Goal: Task Accomplishment & Management: Manage account settings

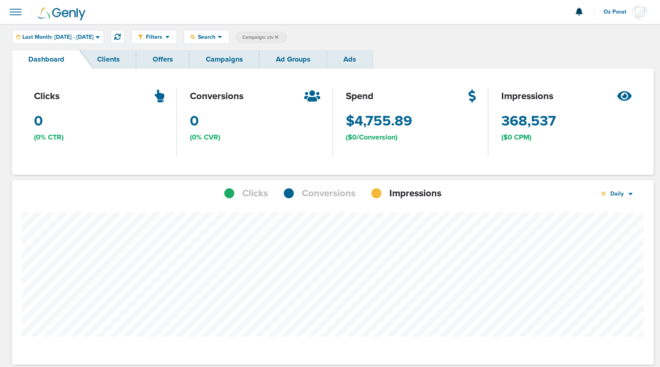
scroll to position [565, 636]
click at [224, 54] on link "Campaigns" at bounding box center [225, 59] width 70 height 19
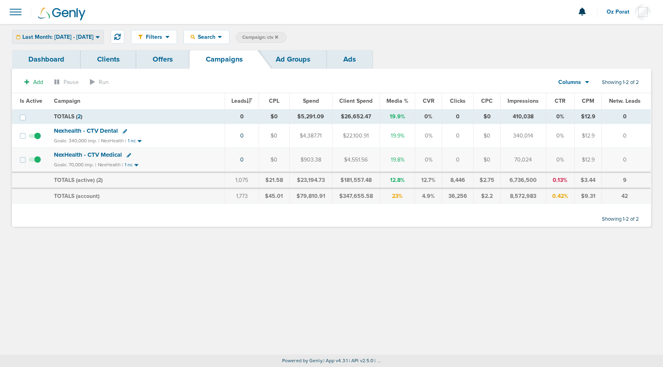
click at [78, 31] on div "Last Month: [DATE] - [DATE]" at bounding box center [57, 36] width 91 height 13
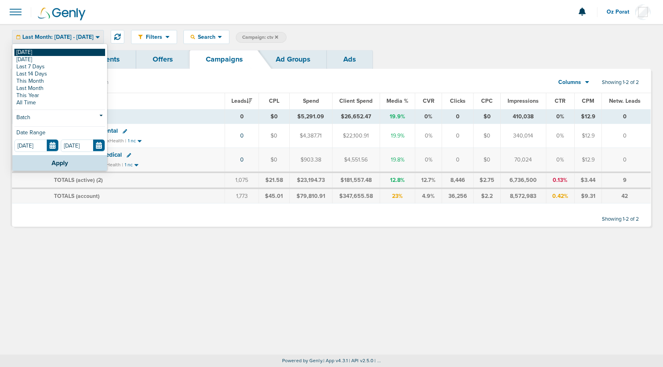
click at [50, 55] on link "[DATE]" at bounding box center [59, 52] width 91 height 7
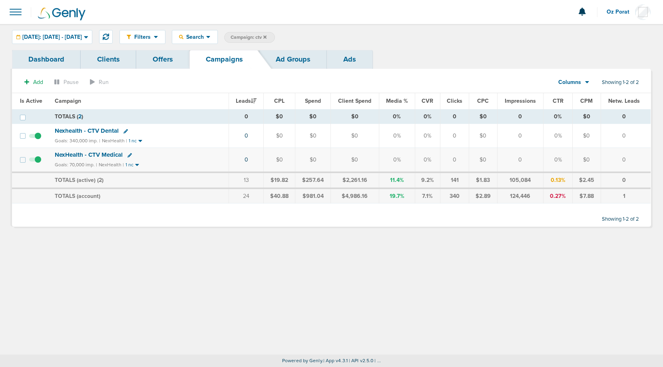
click at [267, 36] on icon at bounding box center [265, 37] width 3 height 5
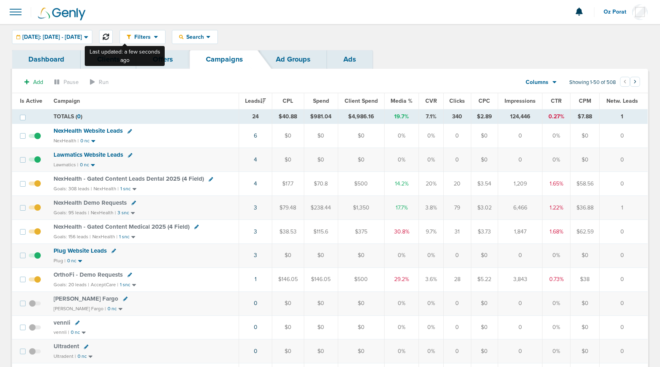
click at [113, 32] on button at bounding box center [106, 37] width 14 height 14
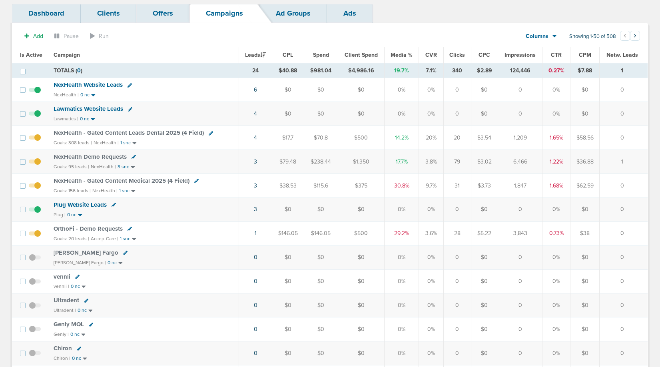
scroll to position [49, 0]
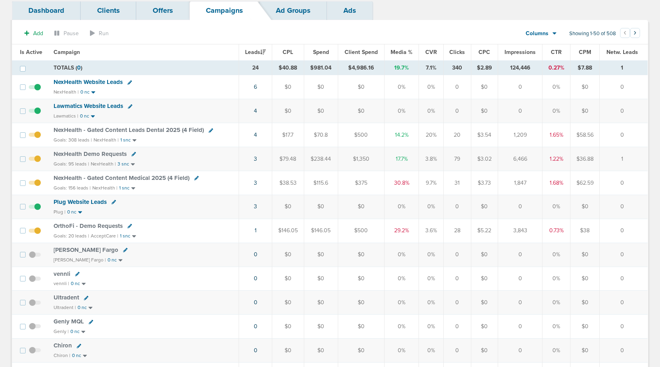
click at [81, 226] on span "OrthoFi - Demo Requests" at bounding box center [88, 225] width 69 height 7
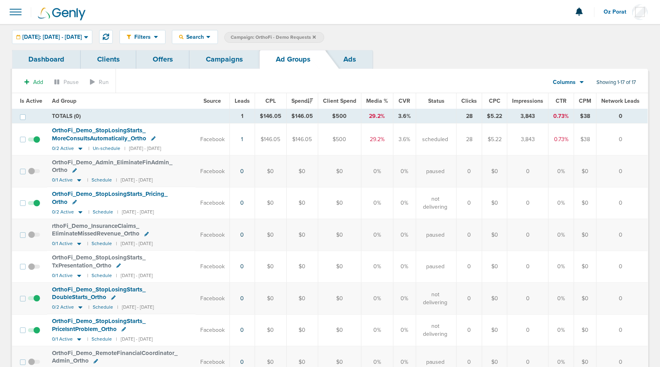
click at [101, 134] on span "OrthoFi_ Demo_ StopLosingStarts_ MoreConsultsAutomatically_ Ortho" at bounding box center [99, 134] width 94 height 15
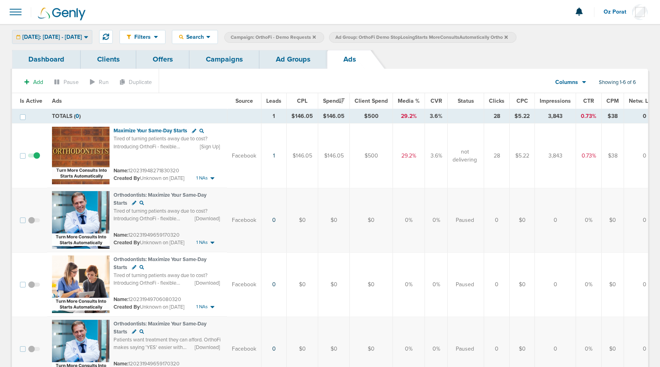
click at [88, 42] on div "[DATE]: [DATE] - [DATE]" at bounding box center [52, 36] width 80 height 13
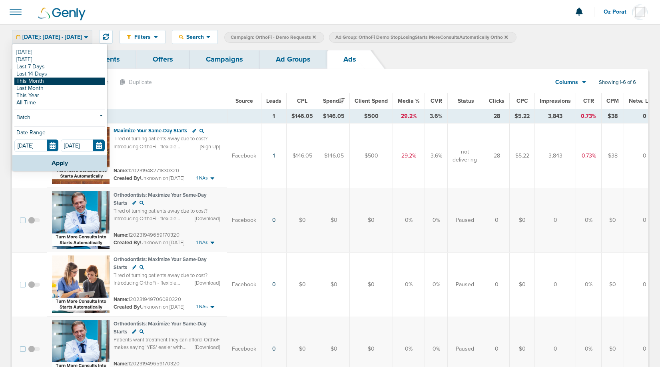
click at [64, 82] on link "This Month" at bounding box center [59, 81] width 91 height 7
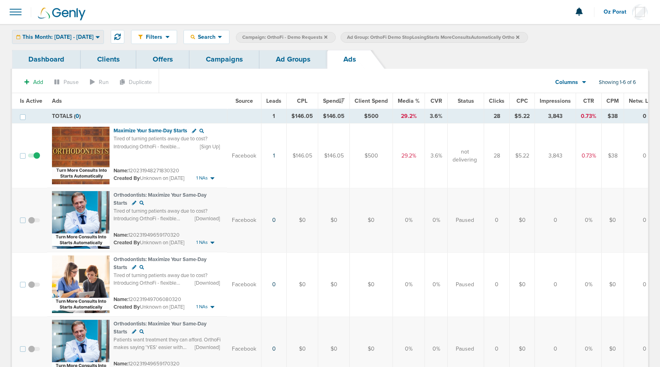
click at [62, 34] on span "This Month: [DATE] - [DATE]" at bounding box center [57, 37] width 71 height 6
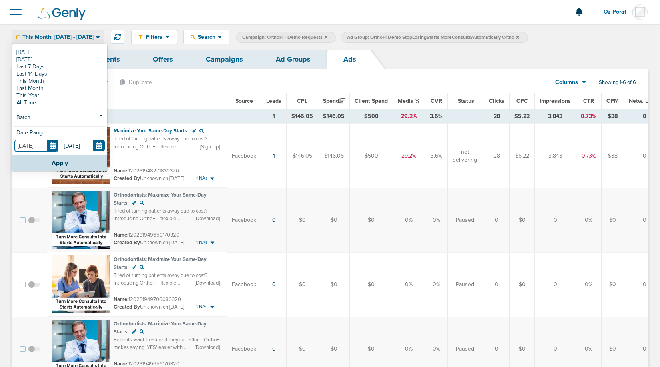
click at [50, 147] on input "[DATE]" at bounding box center [36, 146] width 44 height 12
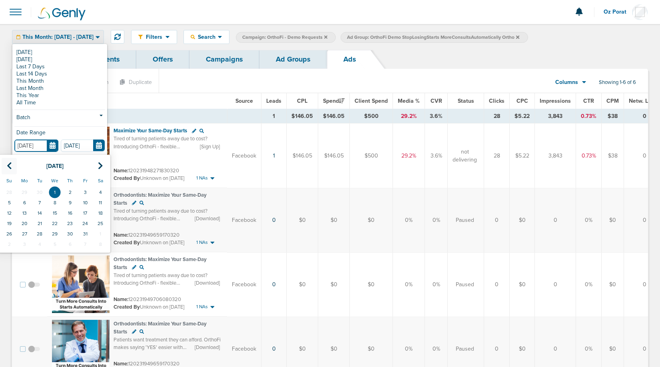
click at [12, 165] on th at bounding box center [9, 166] width 15 height 16
click at [30, 193] on td "1" at bounding box center [24, 192] width 15 height 10
type input "[DATE]"
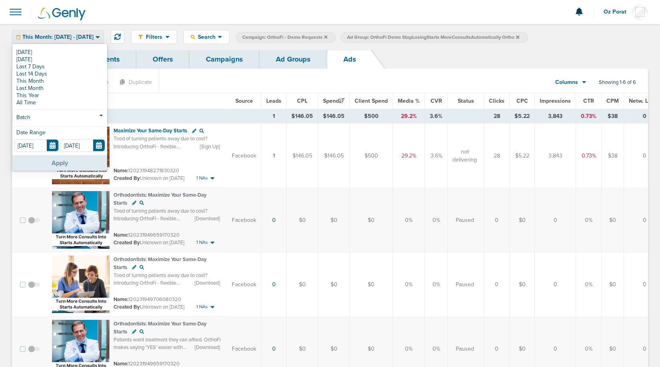
click at [53, 161] on button "Apply" at bounding box center [59, 163] width 95 height 16
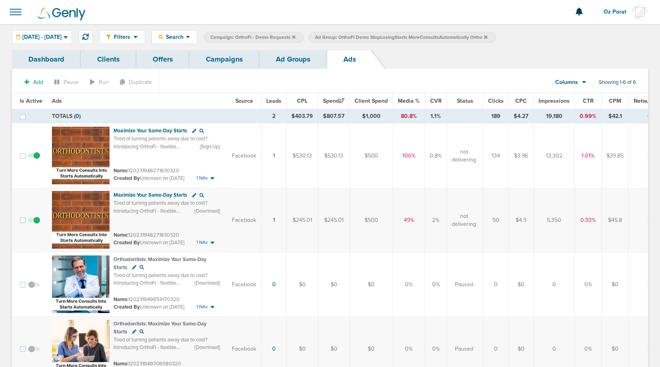
click at [286, 62] on link "Ad Groups" at bounding box center [294, 59] width 68 height 19
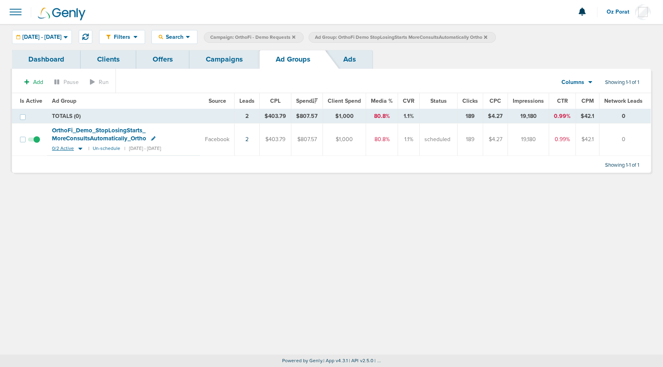
click at [64, 148] on span "0/2 Active" at bounding box center [63, 149] width 22 height 6
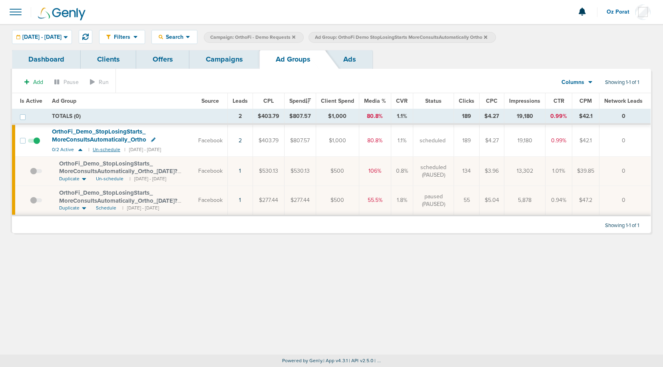
click at [111, 148] on small "Un-schedule" at bounding box center [107, 150] width 28 height 6
click at [34, 145] on span at bounding box center [34, 145] width 12 height 0
click at [34, 142] on input "checkbox" at bounding box center [34, 142] width 0 height 0
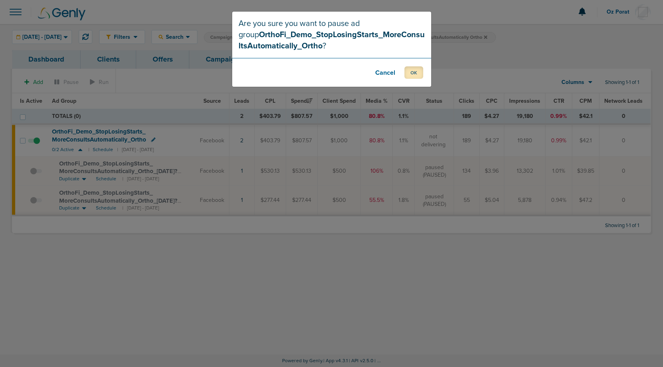
click at [417, 73] on button "OK" at bounding box center [414, 72] width 19 height 12
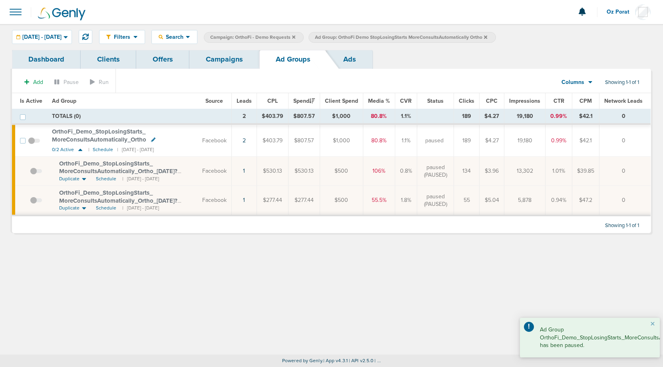
click at [224, 61] on link "Campaigns" at bounding box center [225, 59] width 70 height 19
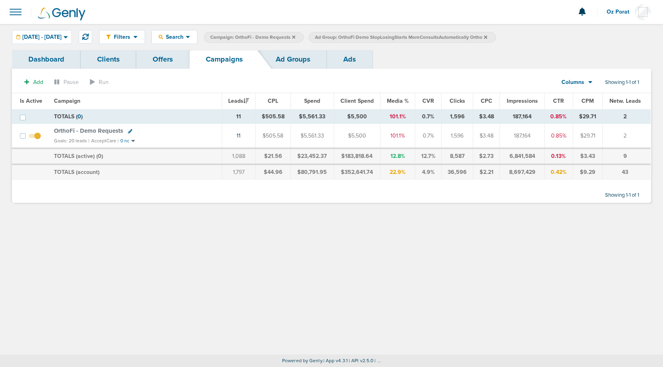
click at [487, 37] on icon at bounding box center [485, 36] width 3 height 3
click at [69, 43] on div "[DATE] - [DATE]" at bounding box center [41, 36] width 59 height 13
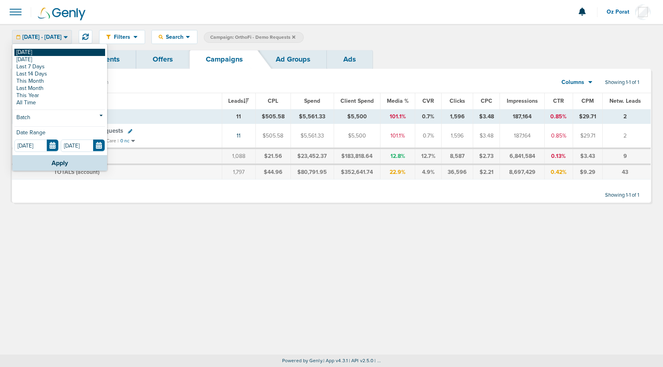
click at [58, 52] on link "[DATE]" at bounding box center [59, 52] width 91 height 7
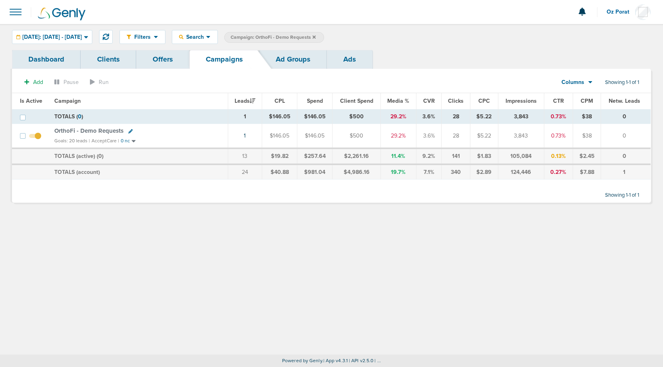
click at [316, 36] on icon at bounding box center [314, 36] width 3 height 3
